Goal: Task Accomplishment & Management: Manage account settings

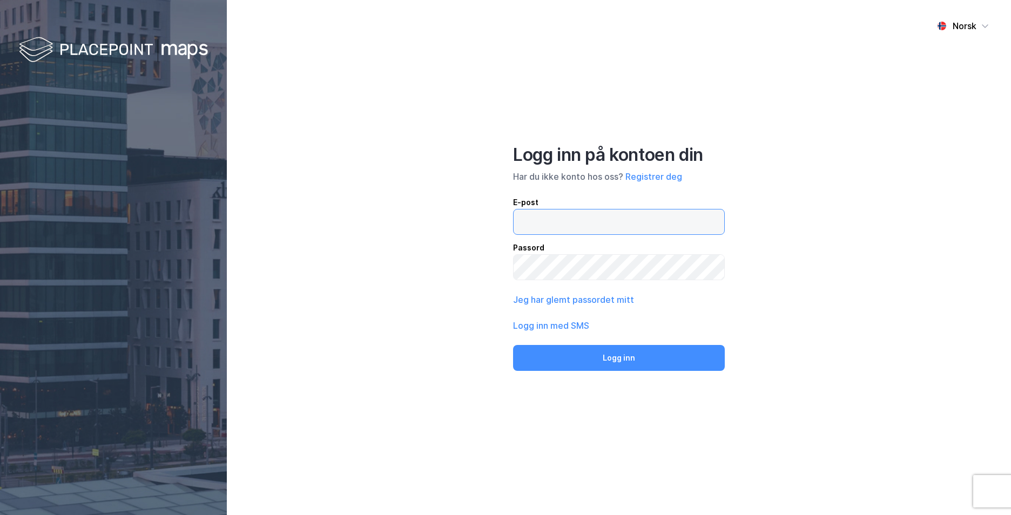
click at [588, 225] on input "email" at bounding box center [619, 222] width 211 height 25
click at [653, 179] on button "Registrer deg" at bounding box center [654, 176] width 57 height 13
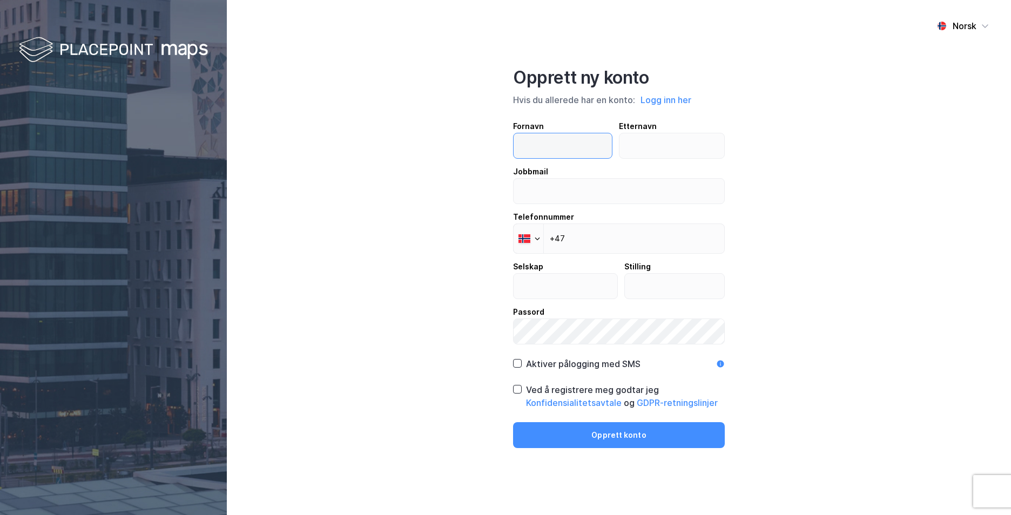
click at [559, 134] on input "text" at bounding box center [563, 145] width 98 height 25
type input "Lisa"
type input "Sollied"
type input "[PERSON_NAME][EMAIL_ADDRESS][DOMAIN_NAME]"
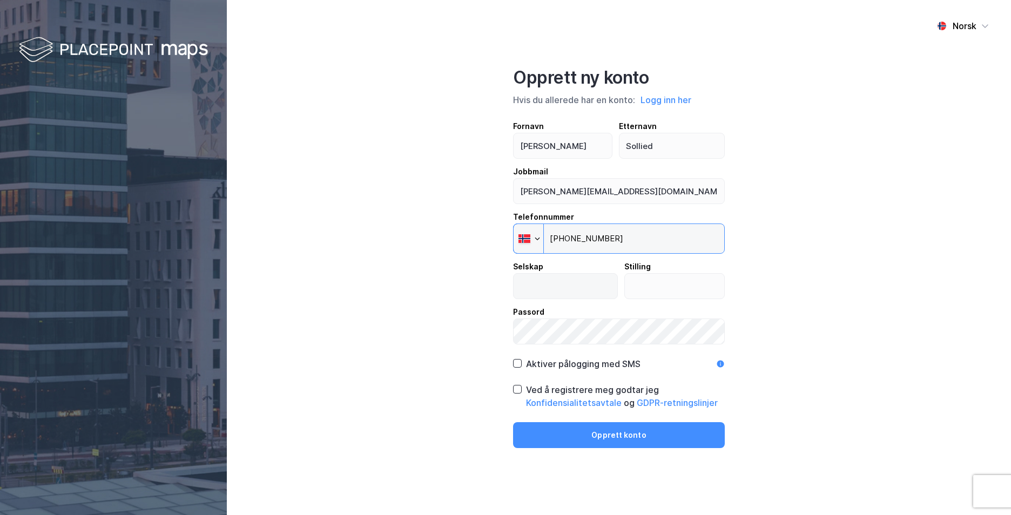
type input "+47 976 67 304"
click at [553, 297] on input "text" at bounding box center [566, 286] width 104 height 25
type input "Handelsbanken"
type input "Bedriftsrådgiver"
click at [830, 304] on div "Norsk Opprett ny konto Hvis du allerede har en konto: Logg inn her Fornavn Lisa…" at bounding box center [619, 257] width 784 height 515
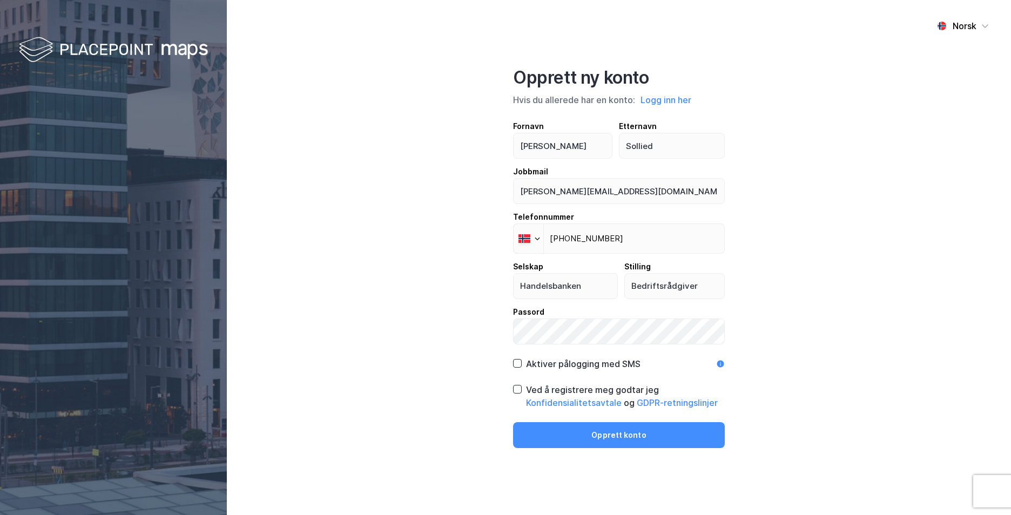
click at [724, 360] on icon at bounding box center [720, 364] width 9 height 9
click at [720, 361] on icon at bounding box center [721, 363] width 7 height 7
click at [515, 392] on icon at bounding box center [518, 390] width 8 height 8
click at [575, 370] on div "Aktiver pålogging med SMS" at bounding box center [583, 364] width 115 height 13
click at [655, 439] on button "Opprett konto" at bounding box center [619, 436] width 212 height 26
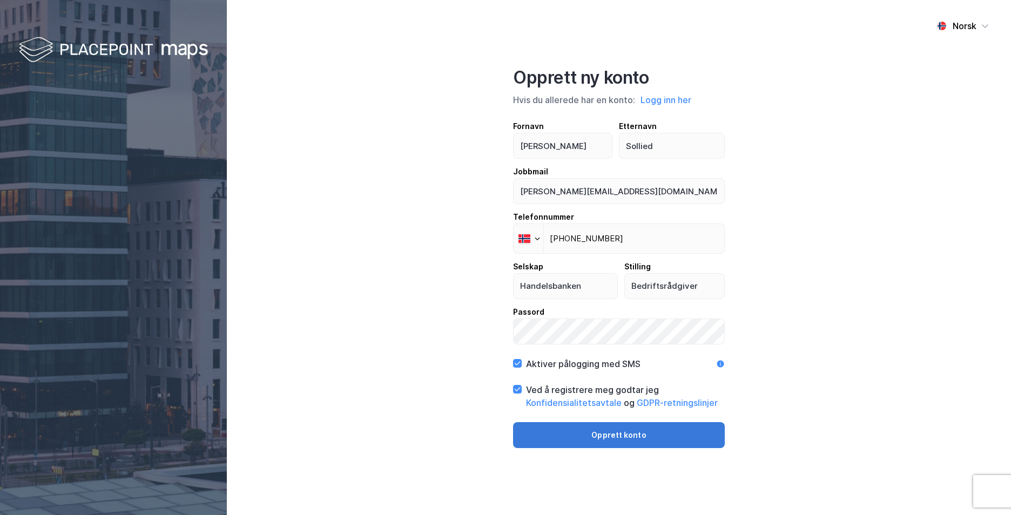
click at [584, 434] on button "Opprett konto" at bounding box center [619, 436] width 212 height 26
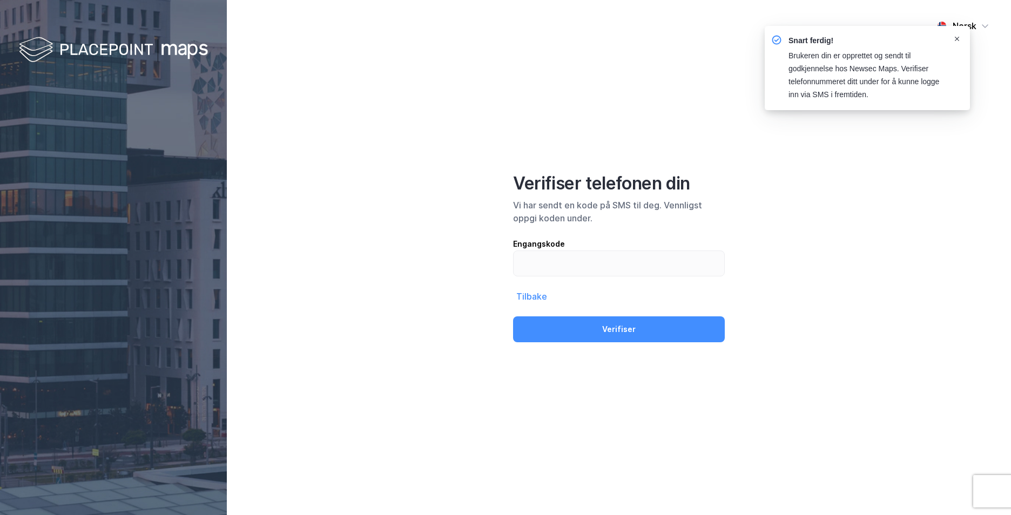
click at [957, 37] on icon "Notifications Alt+T" at bounding box center [957, 39] width 6 height 6
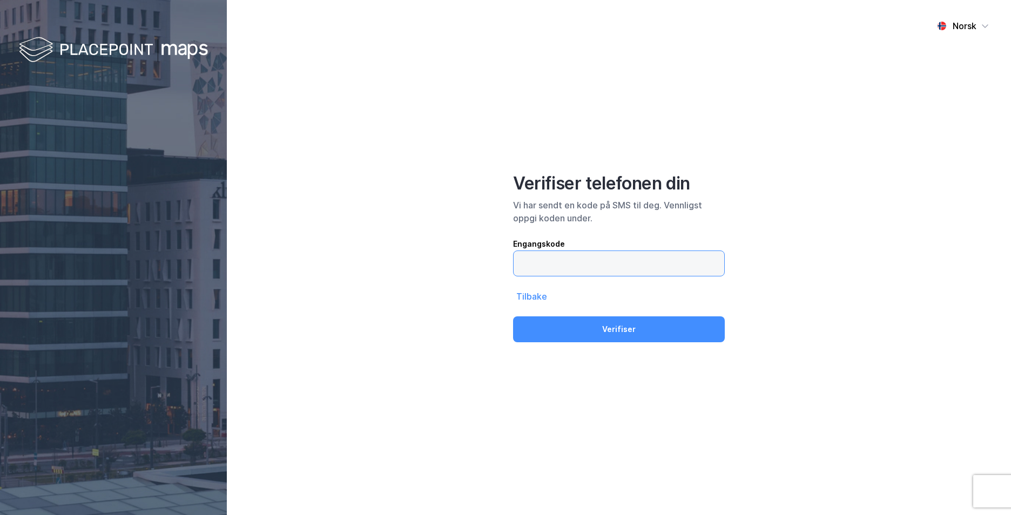
click at [574, 261] on input "text" at bounding box center [619, 263] width 211 height 25
type input "464281"
click at [513, 317] on button "Verifiser" at bounding box center [619, 330] width 212 height 26
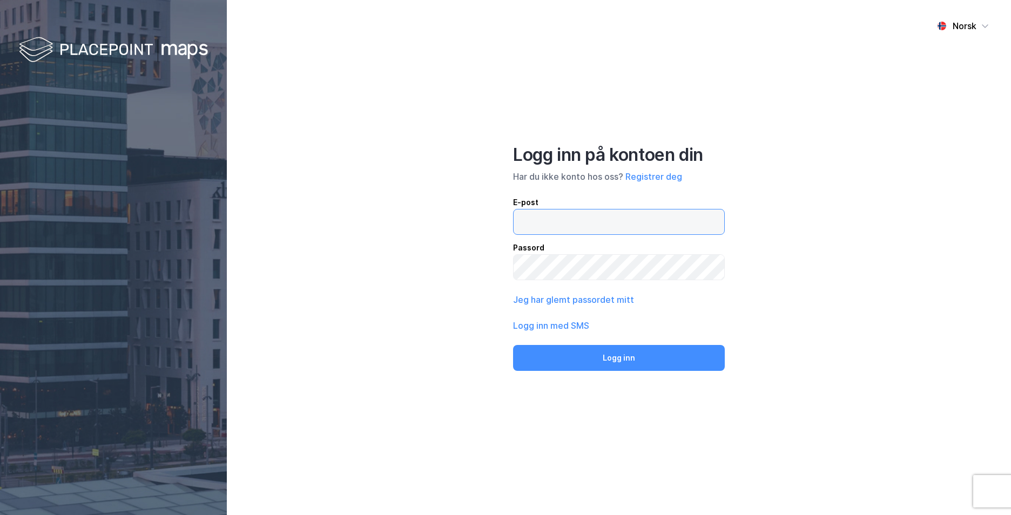
click at [662, 226] on input "email" at bounding box center [619, 222] width 211 height 25
type input "l"
type input "[PERSON_NAME][EMAIL_ADDRESS][DOMAIN_NAME]"
click at [513, 345] on button "Logg inn" at bounding box center [619, 358] width 212 height 26
click at [629, 231] on input "email" at bounding box center [619, 222] width 211 height 25
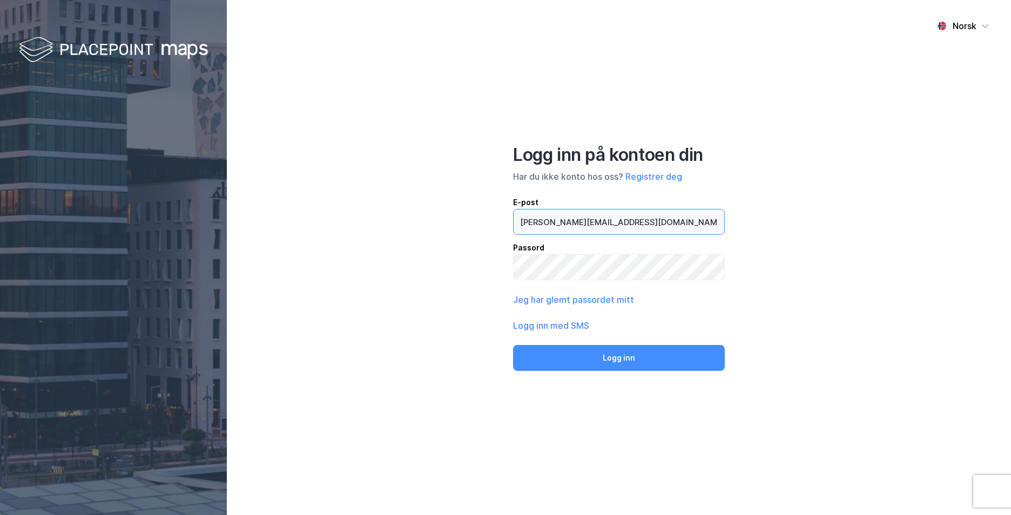
type input "[PERSON_NAME][EMAIL_ADDRESS][DOMAIN_NAME]"
click at [513, 345] on button "Logg inn" at bounding box center [619, 358] width 212 height 26
click at [631, 231] on input "email" at bounding box center [619, 222] width 211 height 25
click at [575, 297] on button "Jeg har glemt passordet mitt" at bounding box center [573, 299] width 121 height 13
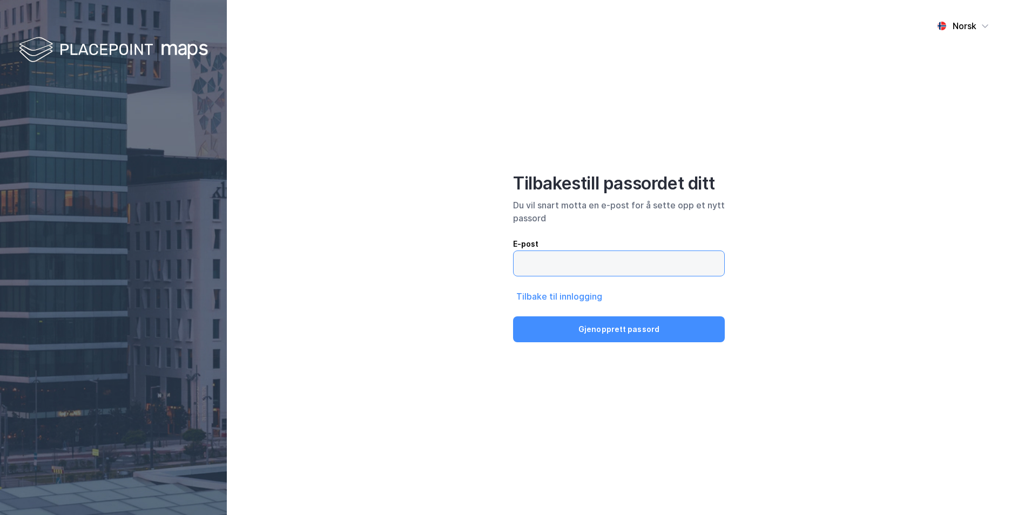
click at [586, 262] on input "email" at bounding box center [619, 263] width 211 height 25
type input "[PERSON_NAME][EMAIL_ADDRESS][DOMAIN_NAME]"
click at [513, 317] on button "Gjenopprett passord" at bounding box center [619, 330] width 212 height 26
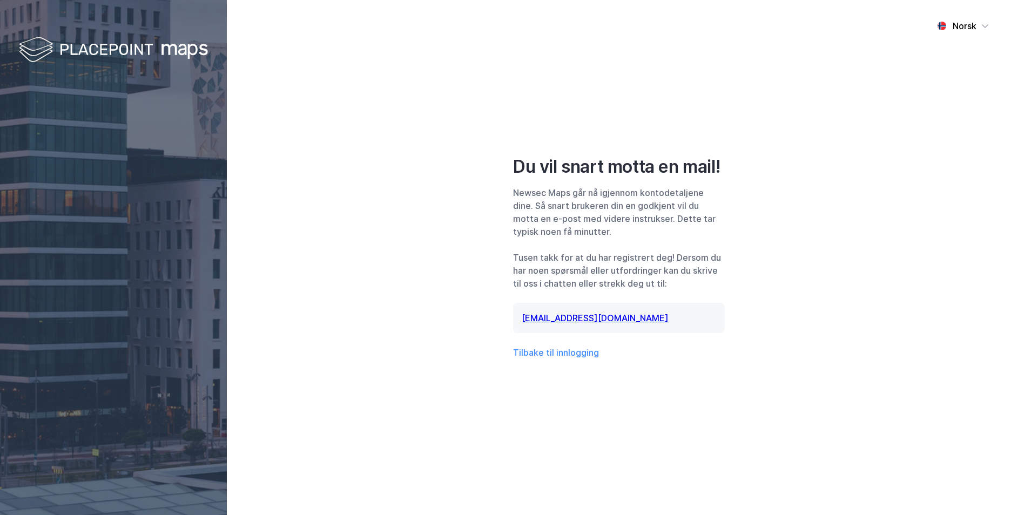
click at [779, 287] on div "Norsk Du vil snart motta en mail! Newsec Maps går nå igjennom kontodetaljene di…" at bounding box center [619, 257] width 784 height 515
click at [571, 354] on button "Tilbake til innlogging" at bounding box center [556, 352] width 86 height 13
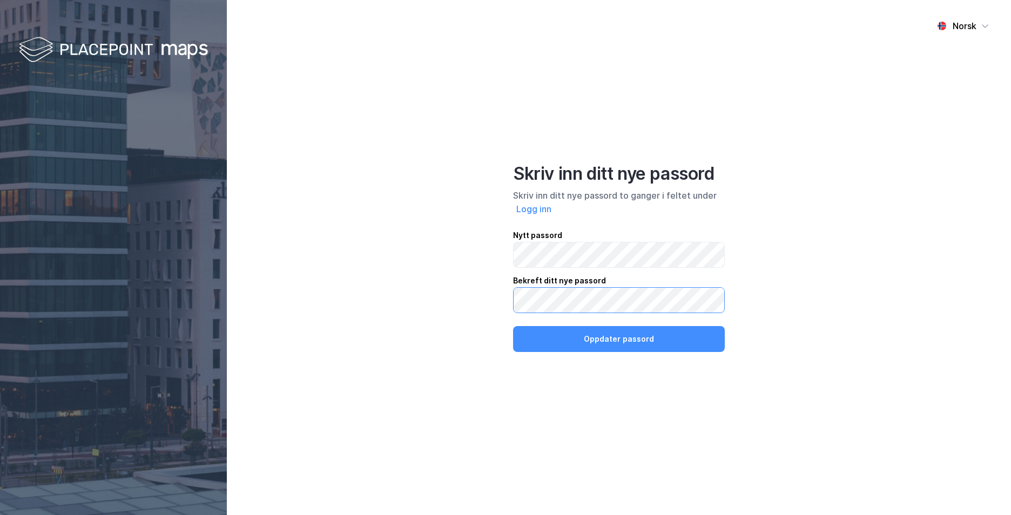
click button "Oppdater passord" at bounding box center [619, 339] width 212 height 26
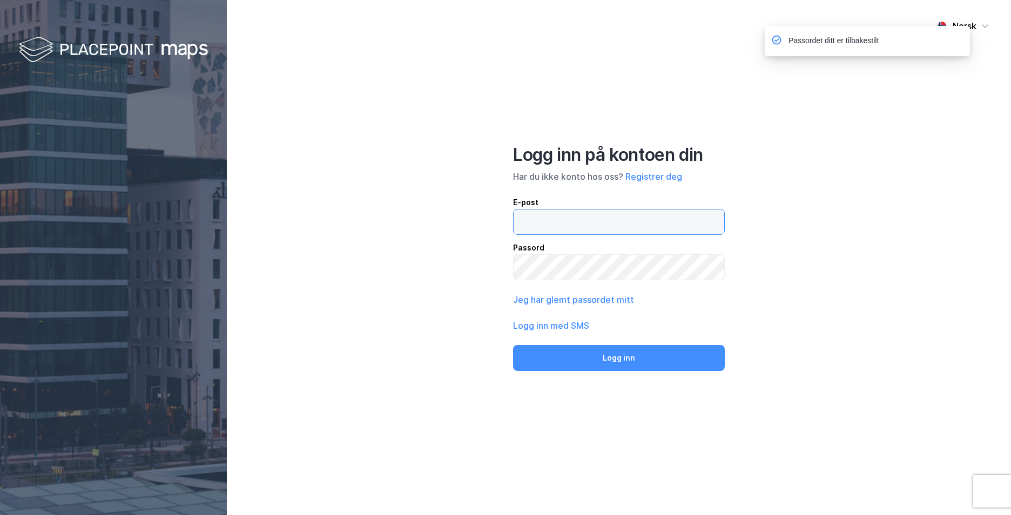
click at [564, 230] on input "email" at bounding box center [619, 222] width 211 height 25
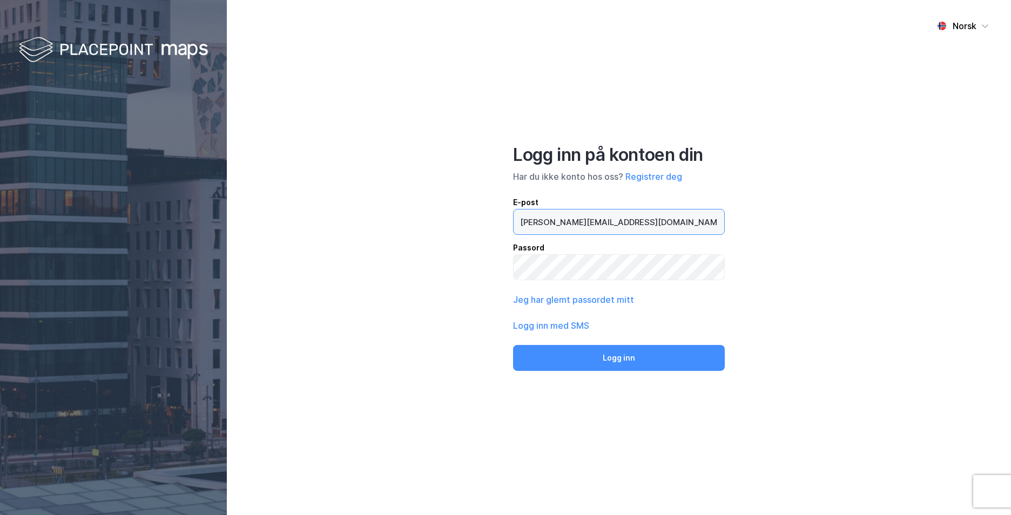
type input "[PERSON_NAME][EMAIL_ADDRESS][DOMAIN_NAME]"
click at [513, 345] on button "Logg inn" at bounding box center [619, 358] width 212 height 26
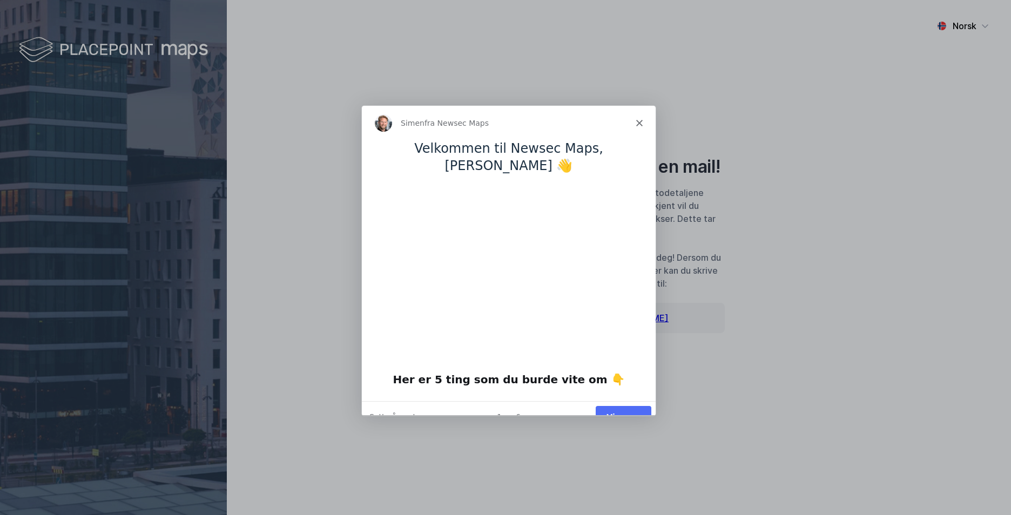
click at [633, 406] on button "Vis meg" at bounding box center [623, 417] width 56 height 22
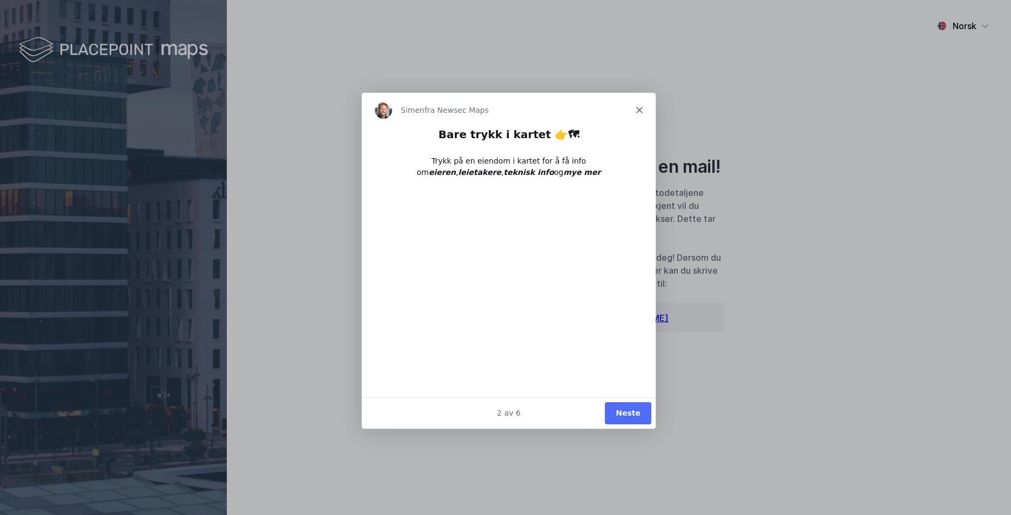
click at [625, 420] on button "Neste" at bounding box center [628, 413] width 46 height 22
click at [626, 414] on button "Neste" at bounding box center [628, 413] width 46 height 22
click at [626, 414] on button "Ferdig" at bounding box center [626, 413] width 49 height 22
